Goal: Transaction & Acquisition: Purchase product/service

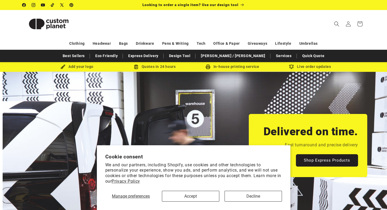
scroll to position [0, 387]
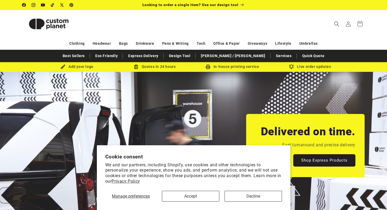
click at [129, 44] on div "Clothing Headwear Bags Drinkware Pens & Writing Tech Office & Paper Giveaways L…" at bounding box center [193, 43] width 369 height 9
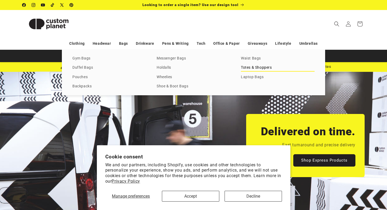
click at [249, 69] on link "Totes & Shoppers" at bounding box center [278, 67] width 74 height 7
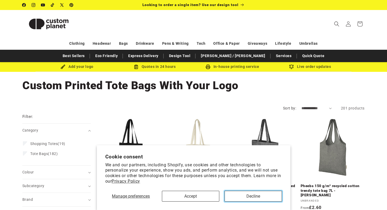
click at [251, 195] on button "Decline" at bounding box center [253, 196] width 57 height 11
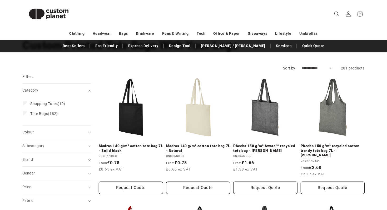
scroll to position [58, 0]
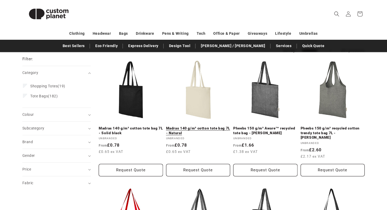
click at [200, 126] on link "Madras 140 g/m² cotton tote bag 7L - Natural" at bounding box center [198, 130] width 64 height 9
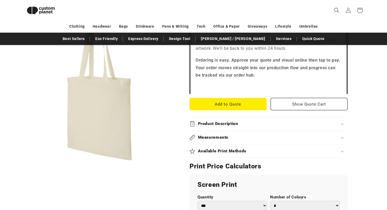
scroll to position [163, 0]
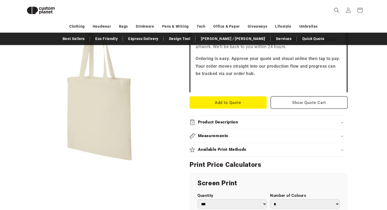
click at [207, 136] on h2 "Measurements" at bounding box center [213, 136] width 31 height 6
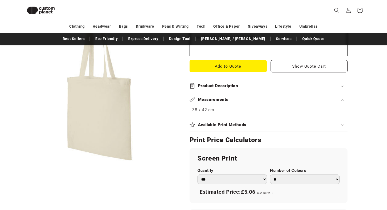
scroll to position [202, 0]
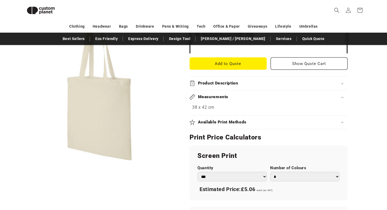
click at [233, 123] on h2 "Available Print Methods" at bounding box center [222, 123] width 49 height 6
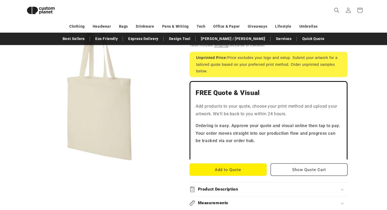
scroll to position [101, 0]
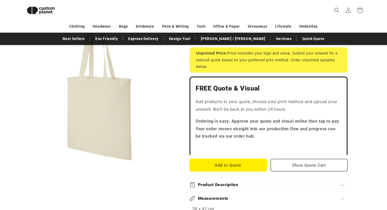
click at [236, 163] on button "Add to Quote" at bounding box center [228, 165] width 77 height 12
